Goal: Complete application form

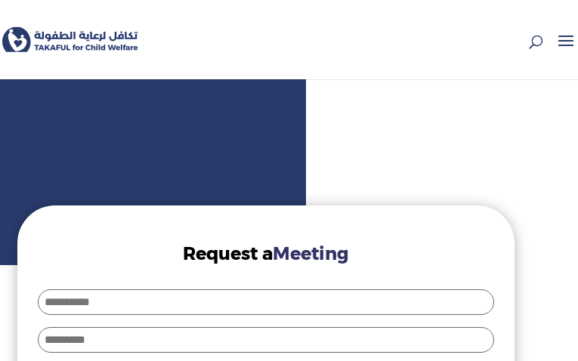
type input "**********"
select select "**********"
